Goal: Use online tool/utility: Use online tool/utility

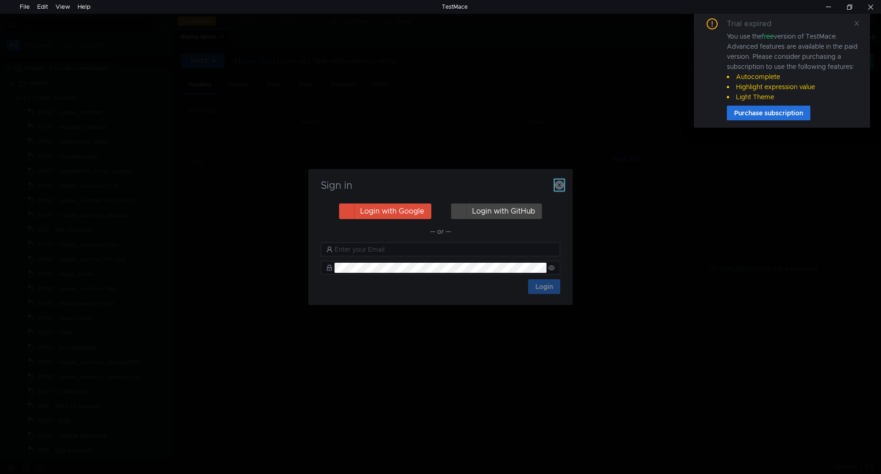
click at [556, 185] on icon "button" at bounding box center [559, 184] width 9 height 9
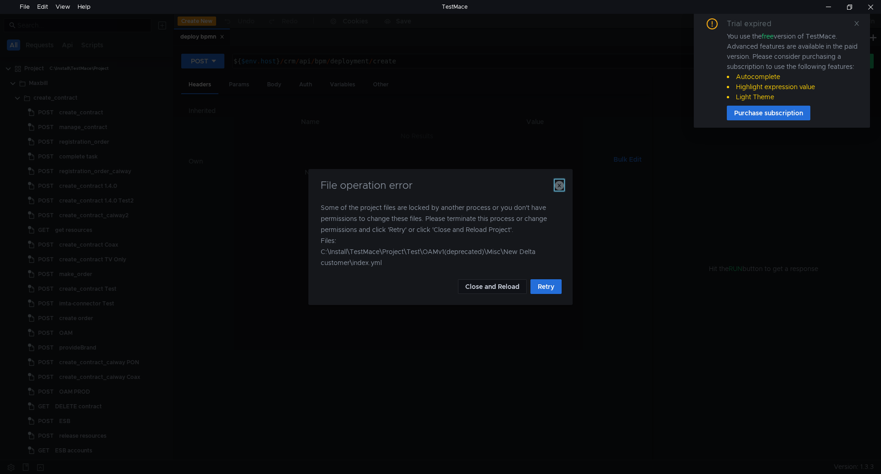
click at [560, 189] on icon "button" at bounding box center [559, 185] width 9 height 9
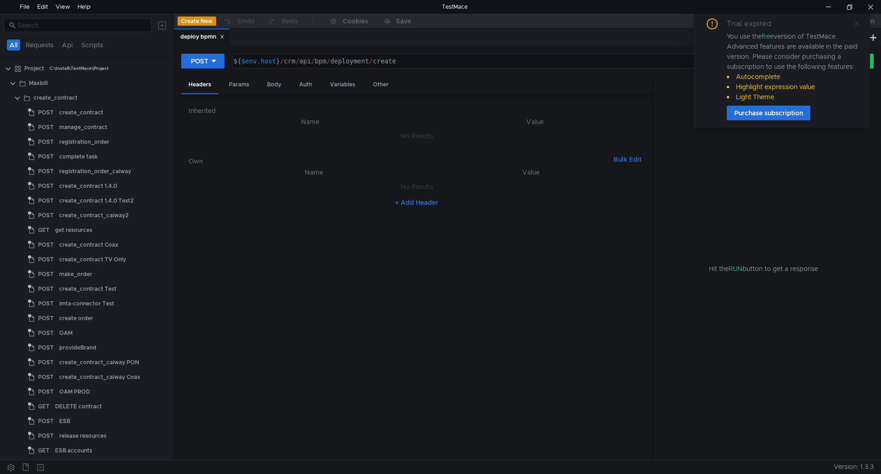
click at [855, 24] on icon at bounding box center [856, 23] width 6 height 6
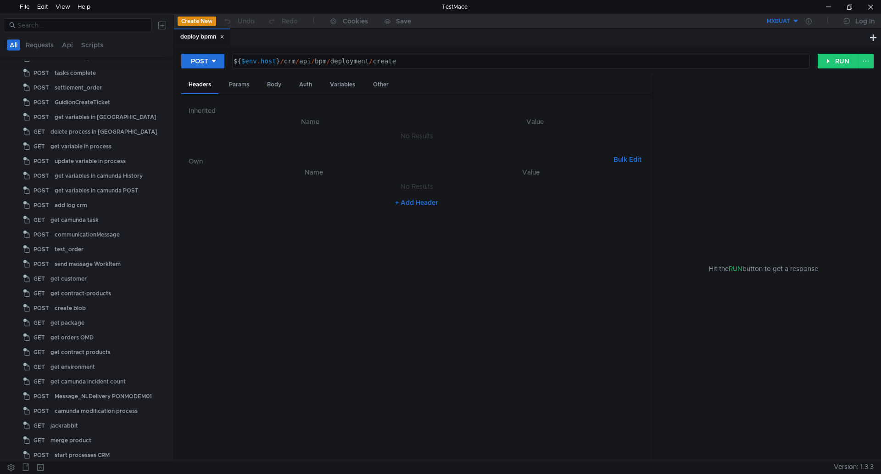
scroll to position [1422, 0]
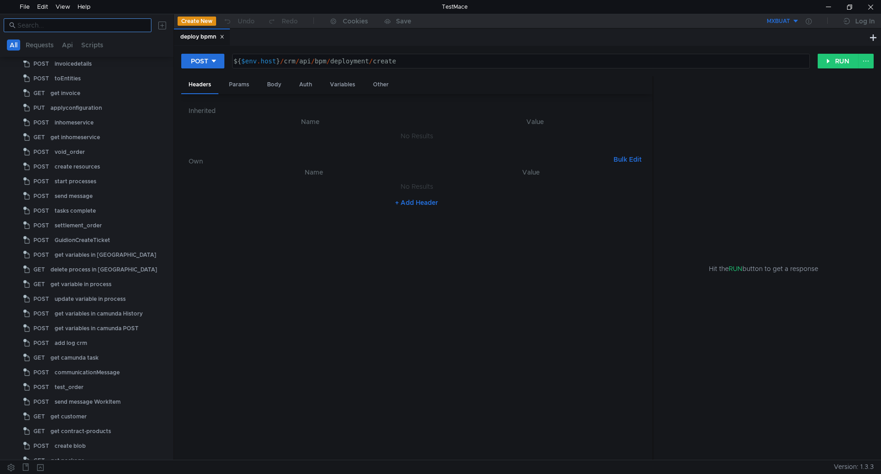
click at [52, 23] on input at bounding box center [81, 25] width 128 height 10
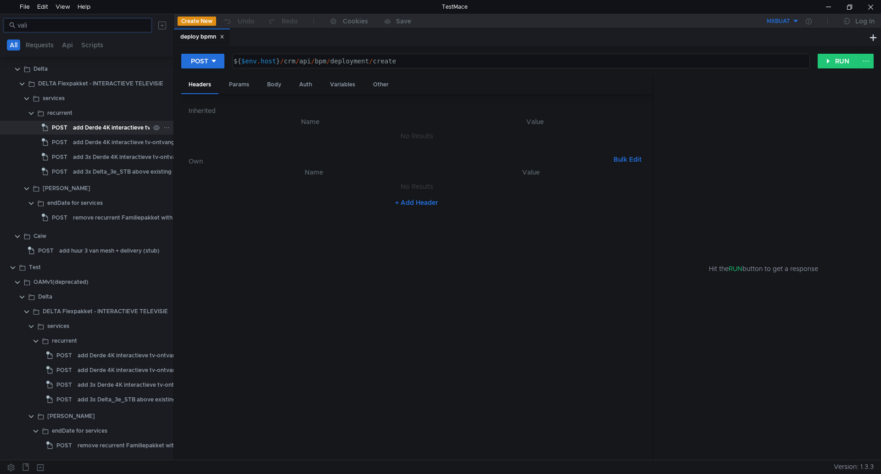
scroll to position [0, 0]
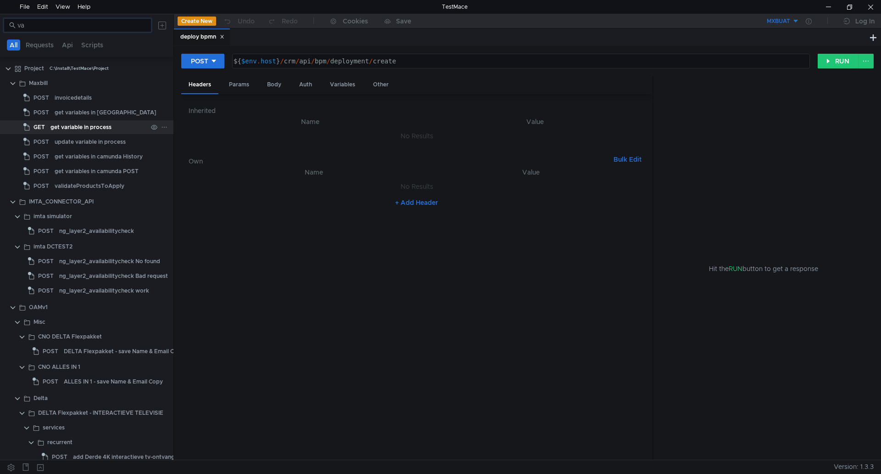
type input "v"
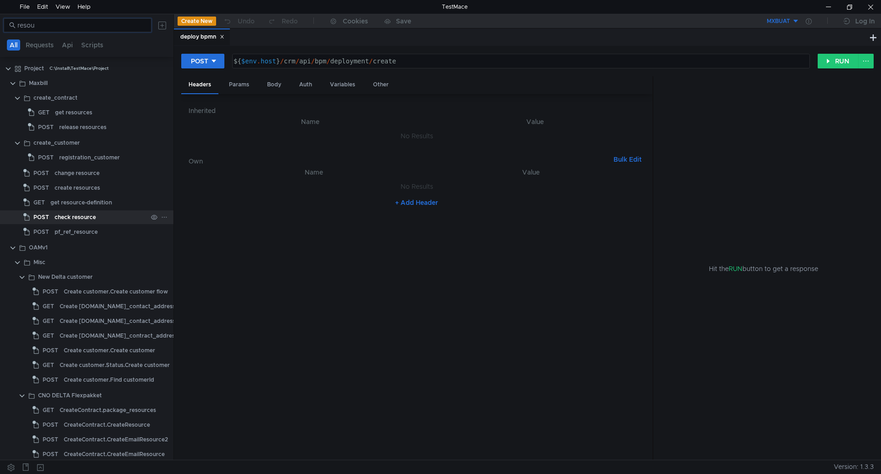
type input "resou"
click at [87, 216] on div "check resource" at bounding box center [75, 217] width 41 height 14
click at [274, 85] on div "Body" at bounding box center [274, 84] width 29 height 17
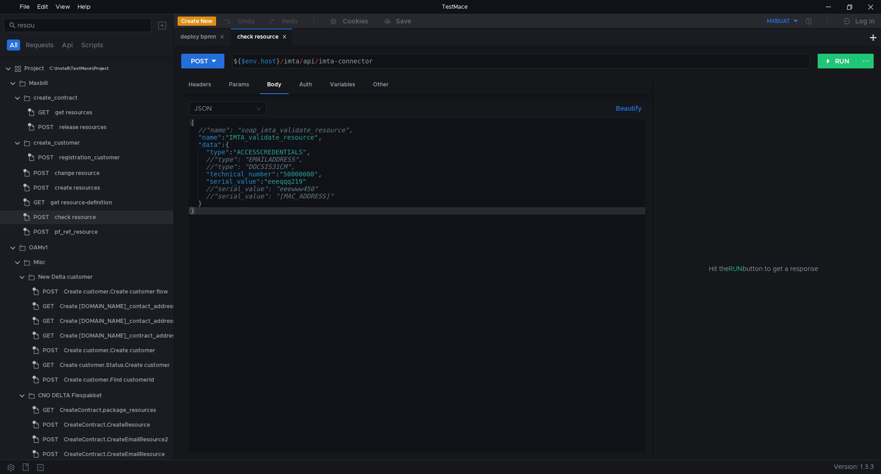
click at [220, 214] on div "{ //"name": "soap_imta_validate_resource", "name" : "IMTA_validate_resource" , …" at bounding box center [417, 293] width 457 height 348
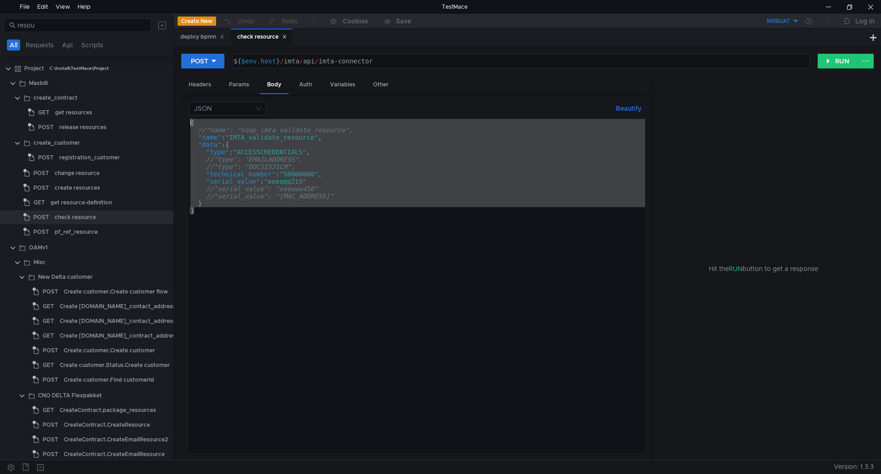
drag, startPoint x: 208, startPoint y: 212, endPoint x: 183, endPoint y: 121, distance: 93.9
click at [183, 121] on div "JSON Beautify } { //"name": "soap_imta_validate_resource", "name" : "IMTA_valid…" at bounding box center [416, 277] width 471 height 366
type textarea "{ //"name": "soap_imta_validate_resource","
click at [875, 2] on div at bounding box center [870, 7] width 21 height 14
